Goal: Task Accomplishment & Management: Complete application form

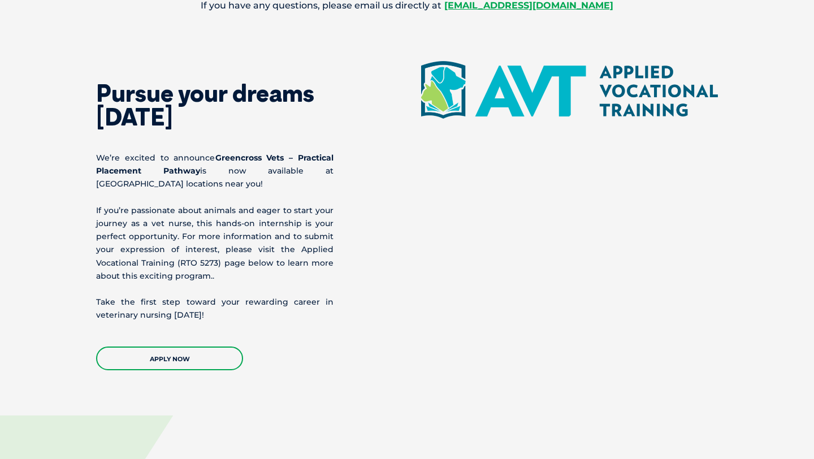
scroll to position [1260, 0]
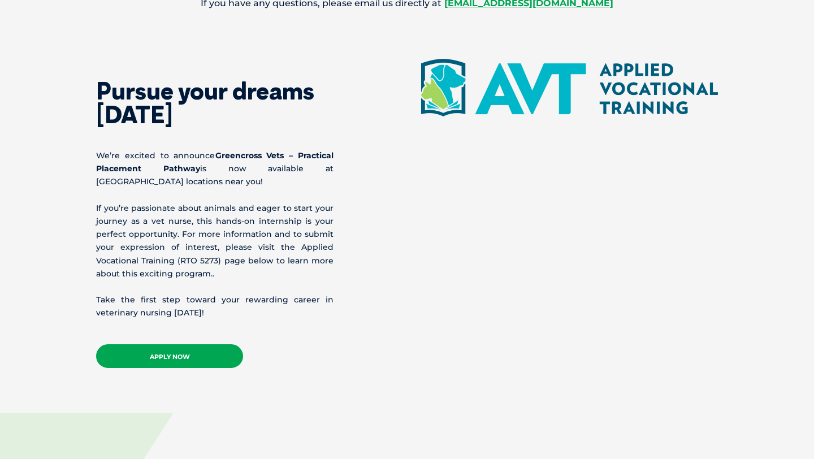
click at [208, 359] on link "APPLY NOW" at bounding box center [169, 356] width 147 height 24
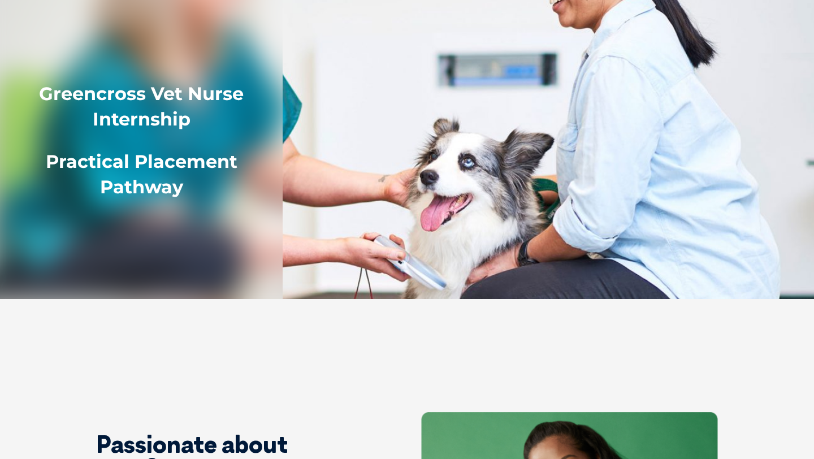
scroll to position [0, 0]
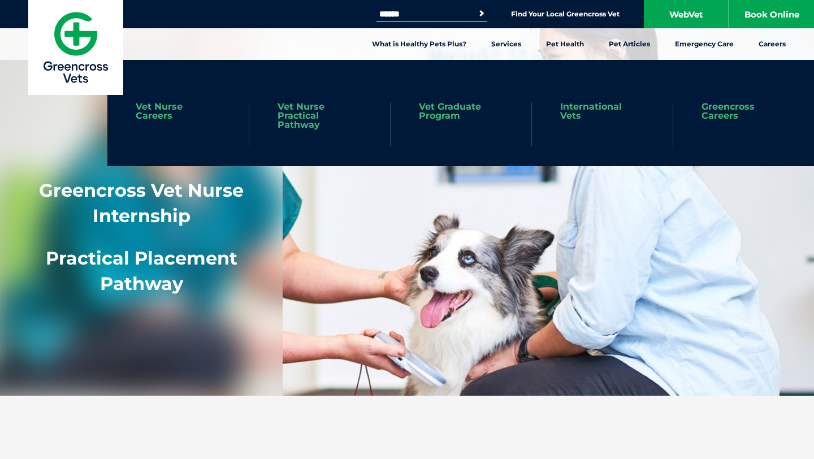
click at [160, 115] on link "Vet Nurse Careers" at bounding box center [178, 111] width 85 height 18
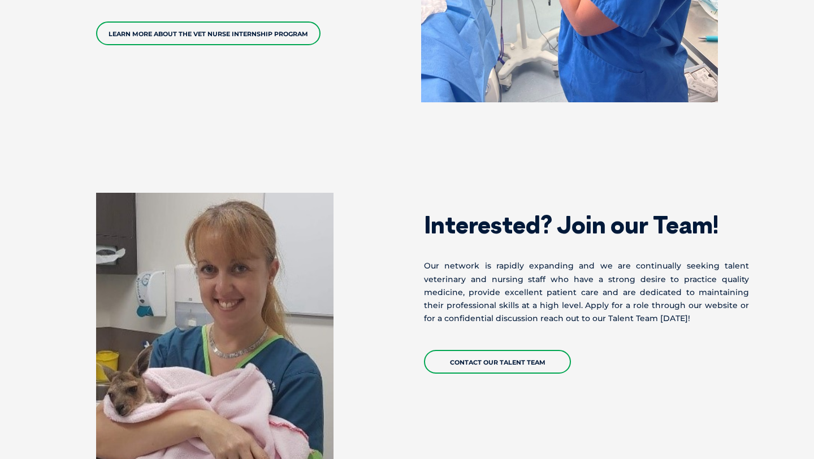
scroll to position [2940, 0]
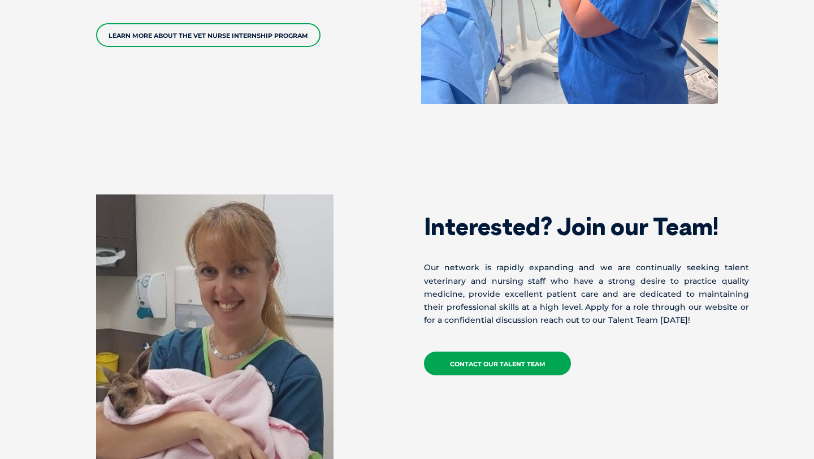
click at [462, 352] on link "Contact our Talent Team" at bounding box center [497, 364] width 147 height 24
click at [522, 352] on link "Contact our Talent Team" at bounding box center [497, 364] width 147 height 24
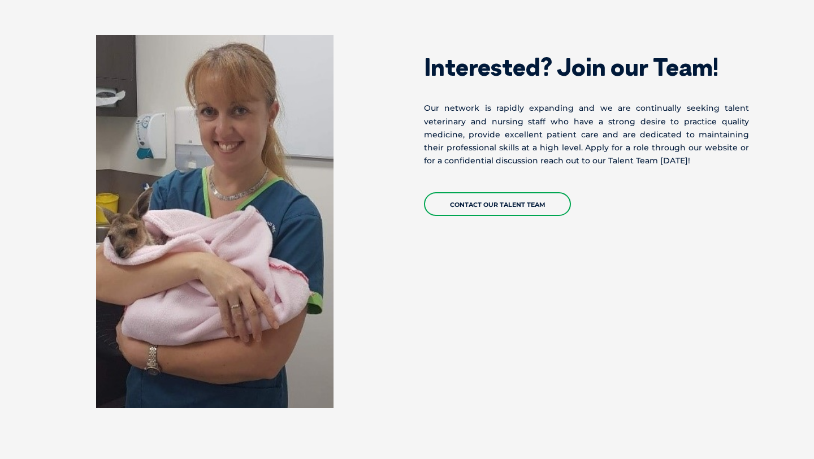
scroll to position [3085, 0]
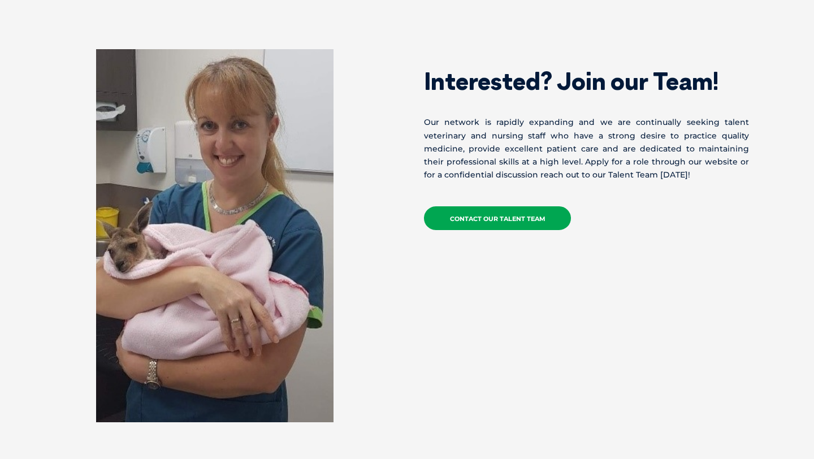
click at [497, 206] on link "Contact our Talent Team" at bounding box center [497, 218] width 147 height 24
click at [538, 206] on link "Contact our Talent Team" at bounding box center [497, 218] width 147 height 24
click at [515, 206] on link "Contact our Talent Team" at bounding box center [497, 218] width 147 height 24
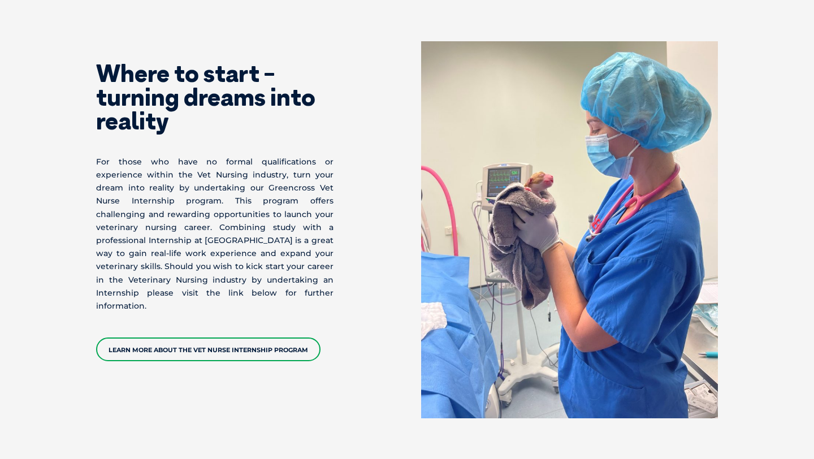
scroll to position [2626, 0]
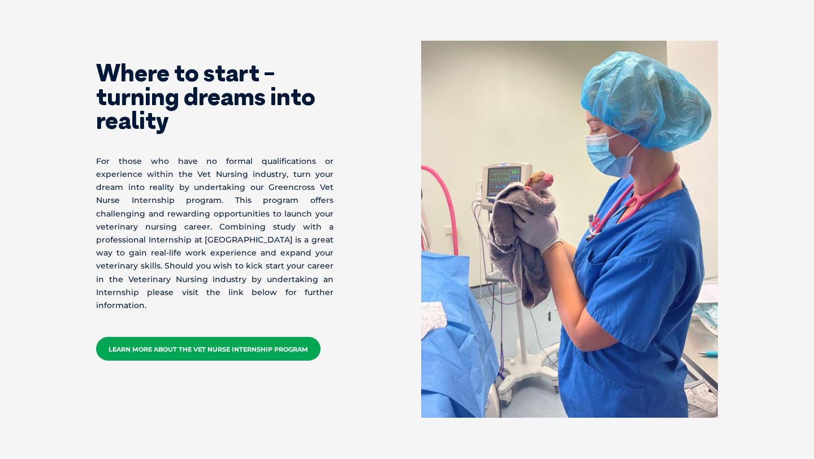
click at [262, 337] on link "Learn More about the Vet Nurse Internship Program" at bounding box center [208, 349] width 224 height 24
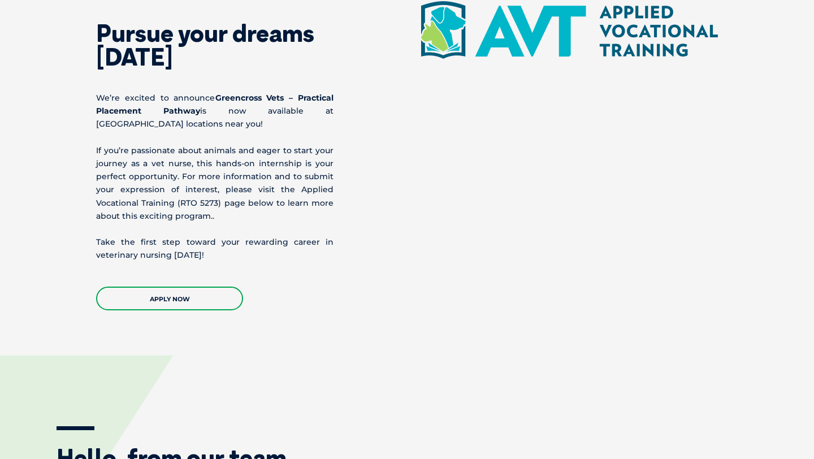
scroll to position [1317, 0]
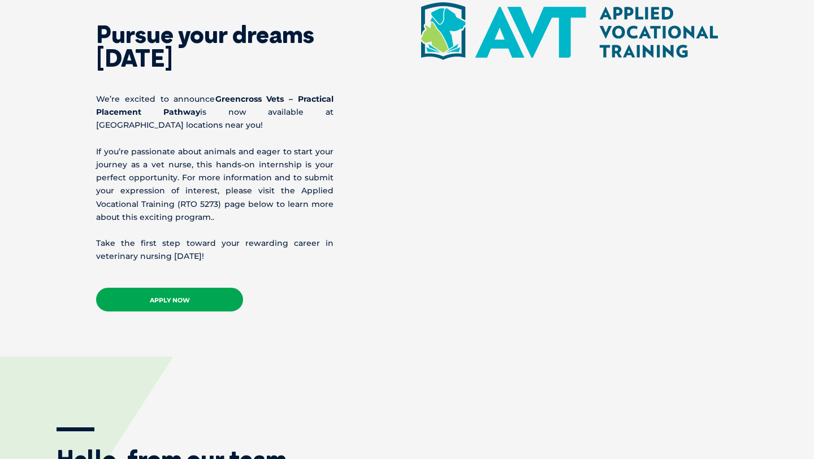
click at [229, 300] on link "APPLY NOW" at bounding box center [169, 300] width 147 height 24
